Goal: Information Seeking & Learning: Learn about a topic

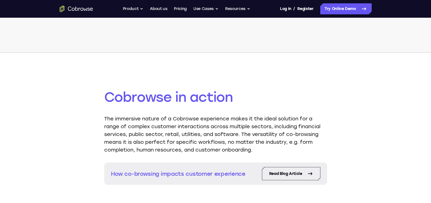
scroll to position [677, 0]
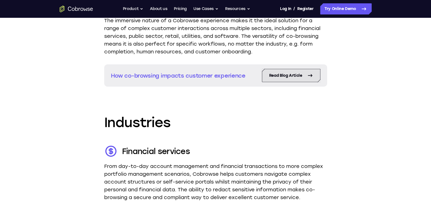
click at [307, 80] on link "Read Blog Article" at bounding box center [291, 75] width 58 height 13
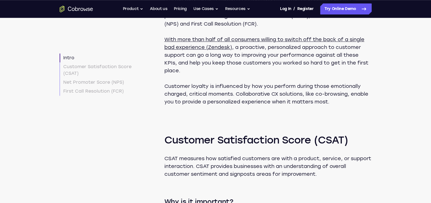
scroll to position [339, 0]
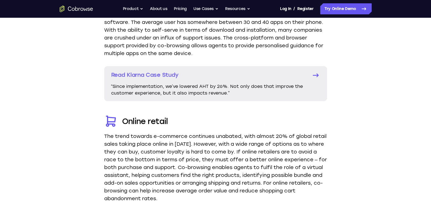
scroll to position [1016, 0]
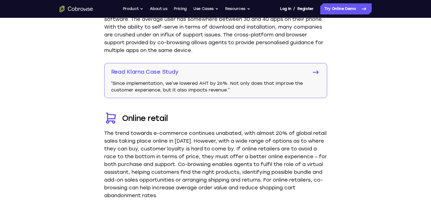
click at [167, 72] on p "Read Klarna Case Study" at bounding box center [207, 72] width 193 height 8
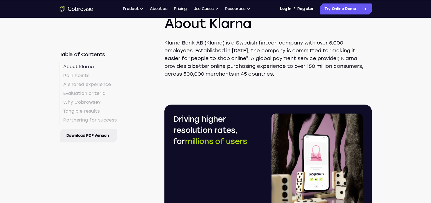
scroll to position [301, 0]
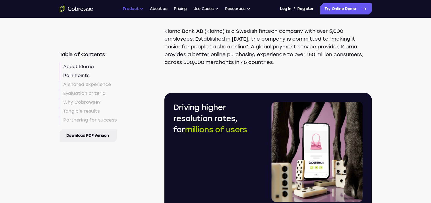
click at [127, 10] on button "Product" at bounding box center [133, 8] width 21 height 11
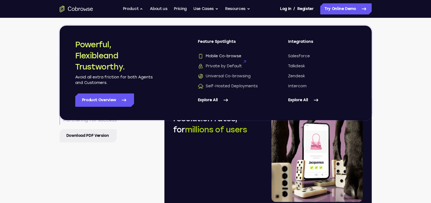
click at [226, 57] on span "Mobile Co-browse" at bounding box center [219, 57] width 43 height 6
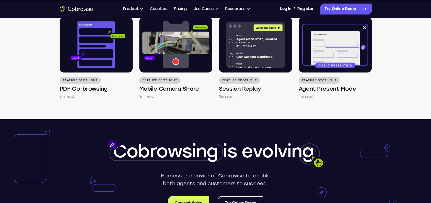
scroll to position [978, 0]
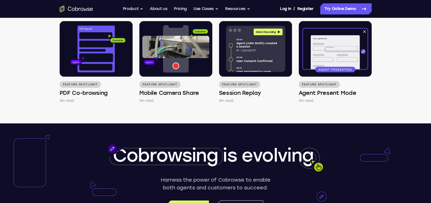
click at [73, 9] on icon "Go to the home page" at bounding box center [76, 9] width 33 height 7
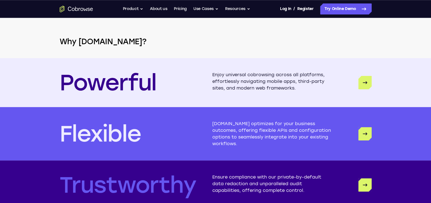
scroll to position [1357, 0]
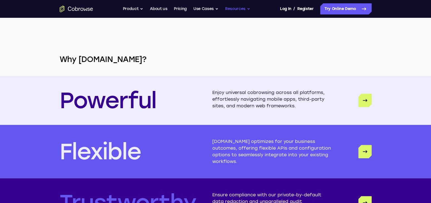
click at [242, 8] on button "Resources" at bounding box center [237, 8] width 25 height 11
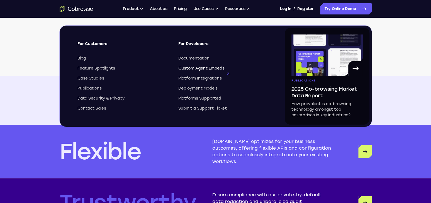
click at [190, 69] on span "Custom Agent Embeds" at bounding box center [201, 69] width 46 height 6
click at [175, 11] on link "Pricing" at bounding box center [180, 8] width 13 height 11
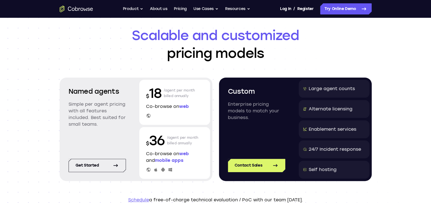
scroll to position [38, 0]
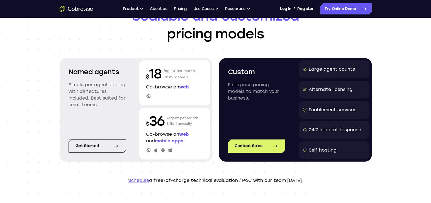
click at [322, 155] on div "Self hosting" at bounding box center [334, 151] width 71 height 18
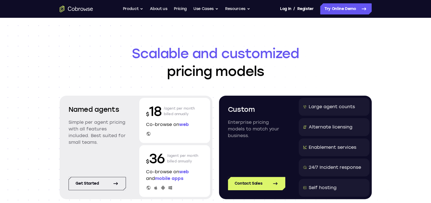
scroll to position [376, 0]
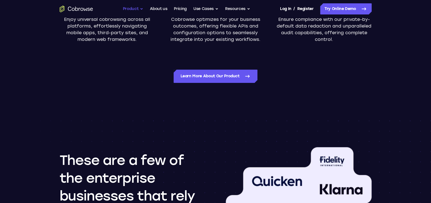
click at [131, 14] on button "Product" at bounding box center [133, 8] width 21 height 11
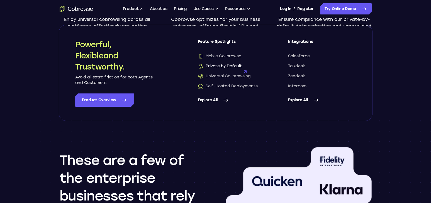
click at [228, 68] on span "Private by Default" at bounding box center [220, 67] width 44 height 6
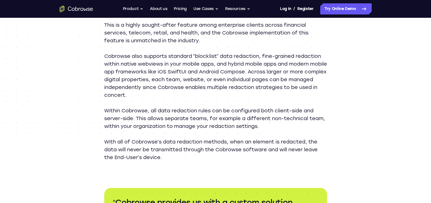
scroll to position [677, 0]
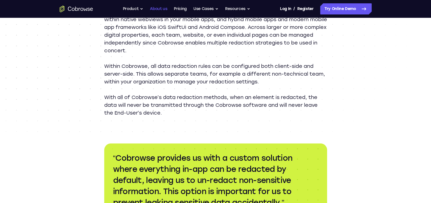
click at [164, 7] on link "About us" at bounding box center [158, 8] width 17 height 11
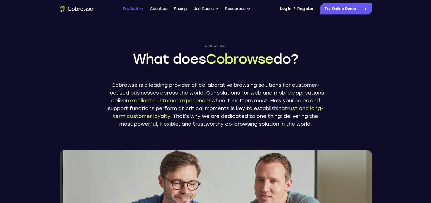
click at [132, 11] on button "Product" at bounding box center [133, 8] width 21 height 11
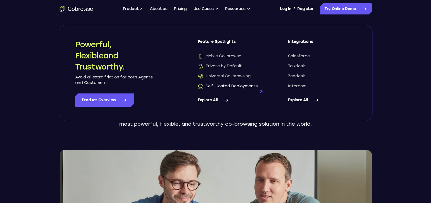
click at [222, 88] on span "Self-Hosted Deployments" at bounding box center [228, 87] width 60 height 6
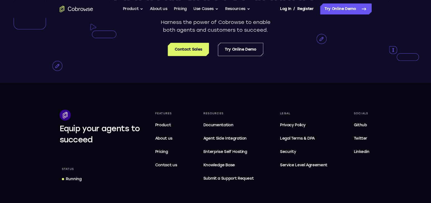
scroll to position [1016, 0]
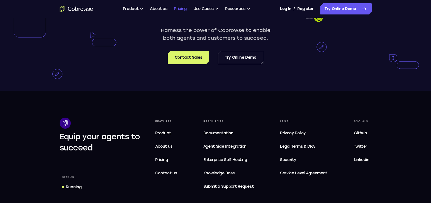
click at [184, 8] on link "Pricing" at bounding box center [180, 8] width 13 height 11
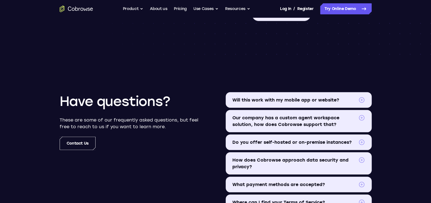
scroll to position [640, 0]
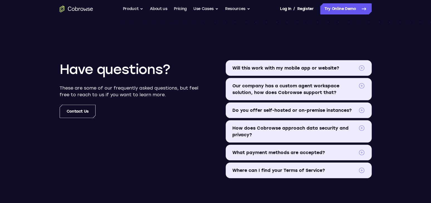
click at [327, 67] on span "Will this work with my mobile app or website?" at bounding box center [294, 68] width 124 height 7
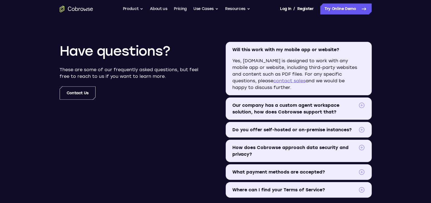
scroll to position [677, 0]
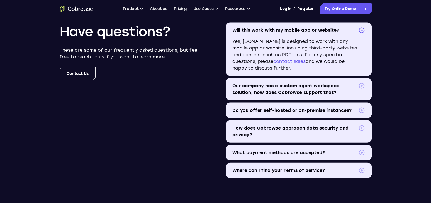
click at [361, 92] on summary "Our company has a custom agent workspace solution, how does Cobrowse support th…" at bounding box center [299, 89] width 146 height 22
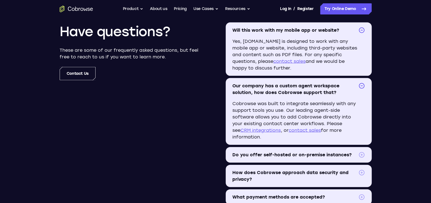
click at [258, 133] on link "CRM integrations" at bounding box center [261, 130] width 40 height 5
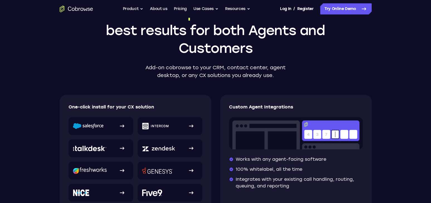
scroll to position [113, 0]
